Goal: Task Accomplishment & Management: Complete application form

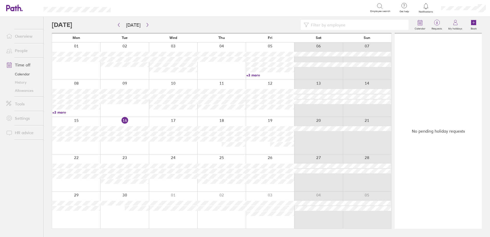
click at [19, 64] on link "Time off" at bounding box center [22, 65] width 41 height 10
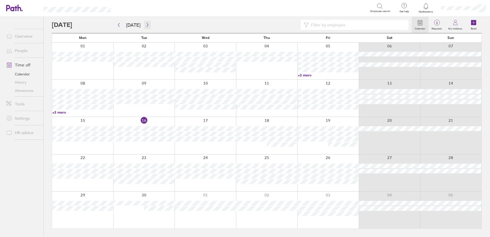
click at [146, 25] on icon "button" at bounding box center [148, 25] width 4 height 4
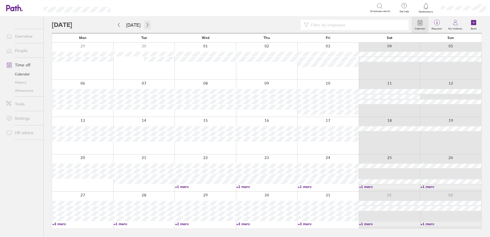
click at [146, 23] on icon "button" at bounding box center [148, 25] width 4 height 4
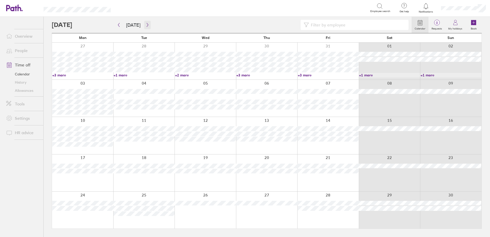
click at [147, 24] on icon "button" at bounding box center [148, 25] width 2 height 4
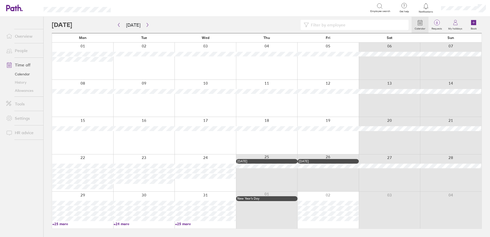
click at [60, 224] on link "+25 more" at bounding box center [82, 224] width 61 height 5
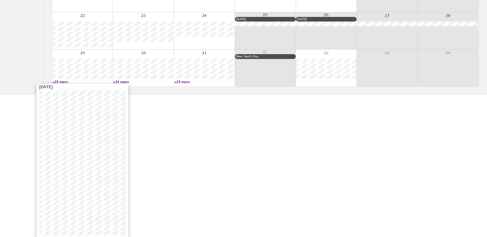
scroll to position [143, 0]
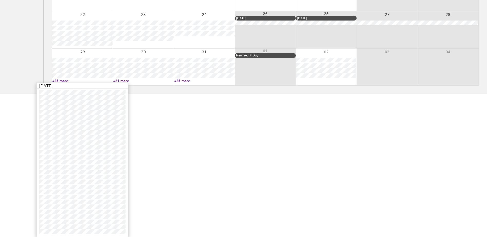
drag, startPoint x: 181, startPoint y: 160, endPoint x: 182, endPoint y: 144, distance: 15.9
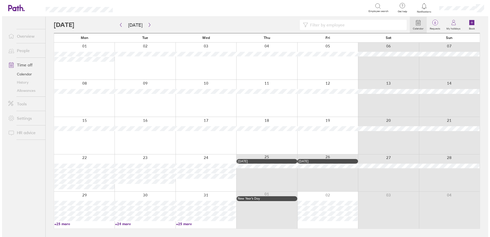
scroll to position [0, 0]
click at [20, 62] on link "Time off" at bounding box center [22, 65] width 41 height 10
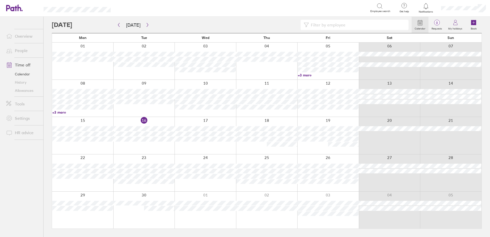
click at [20, 48] on link "People" at bounding box center [22, 50] width 41 height 10
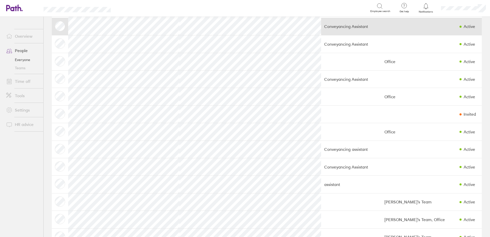
scroll to position [231, 0]
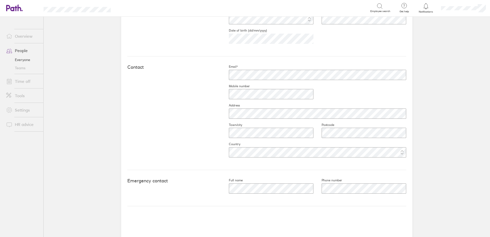
scroll to position [4, 0]
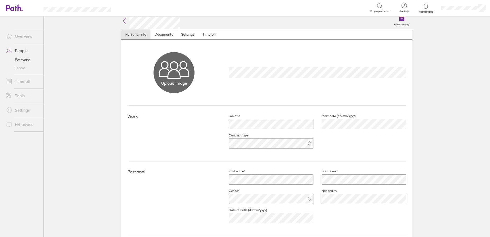
click at [122, 20] on icon at bounding box center [124, 21] width 6 height 6
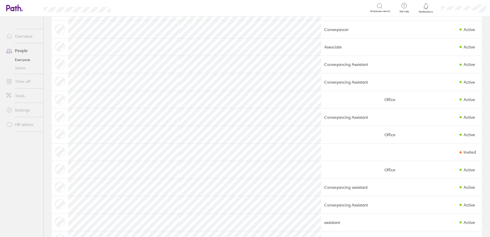
scroll to position [154, 0]
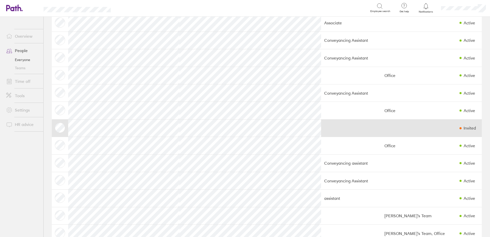
click at [457, 125] on td "Invited" at bounding box center [469, 127] width 25 height 17
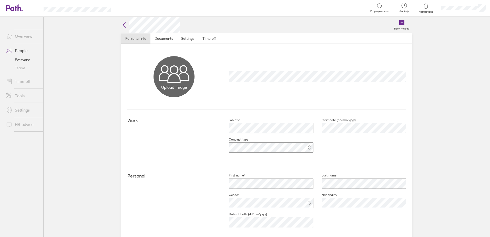
click at [121, 25] on icon at bounding box center [124, 25] width 6 height 6
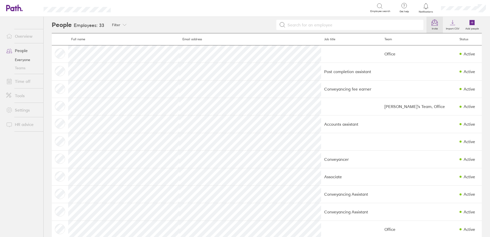
click at [432, 24] on icon at bounding box center [435, 22] width 6 height 6
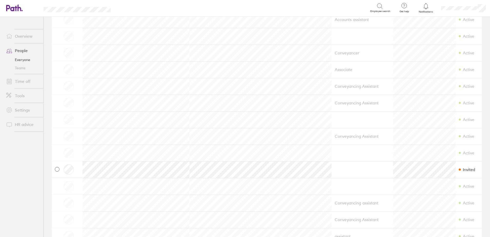
scroll to position [180, 0]
click at [57, 91] on icon at bounding box center [57, 92] width 3 height 3
checkbox input "true"
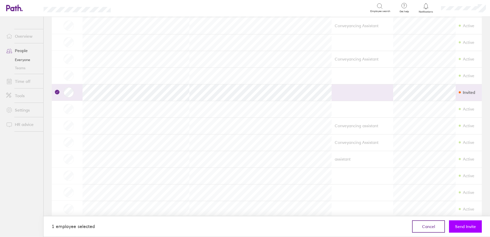
click at [471, 226] on span "Send Invite" at bounding box center [466, 226] width 21 height 5
checkbox input "false"
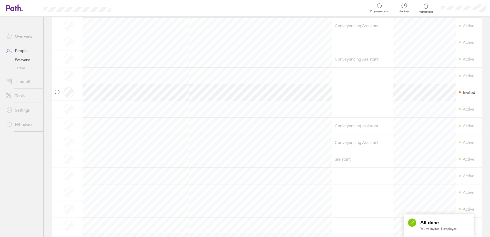
scroll to position [0, 0]
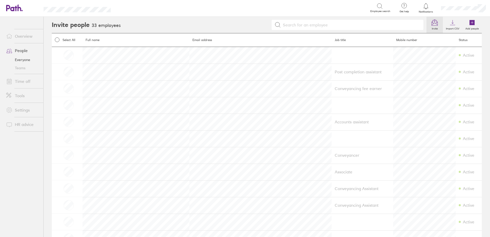
click at [22, 36] on link "Overview" at bounding box center [22, 36] width 41 height 10
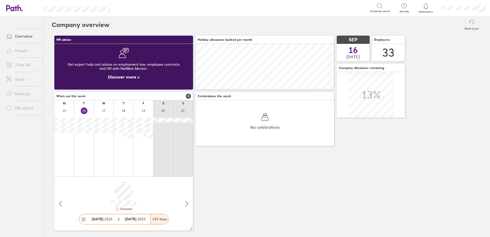
scroll to position [46, 139]
click at [22, 52] on link "People" at bounding box center [22, 50] width 41 height 10
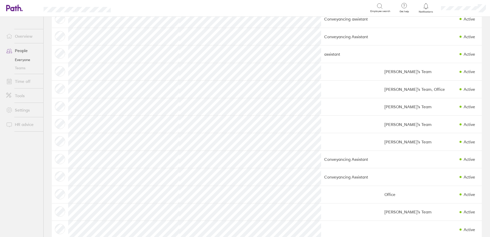
scroll to position [205, 0]
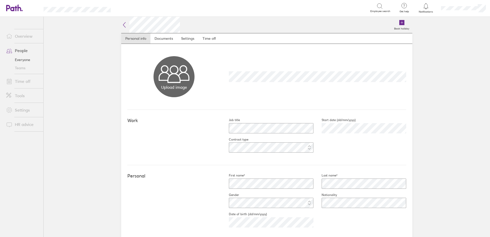
click at [123, 23] on icon at bounding box center [124, 24] width 2 height 5
